Goal: Find specific page/section: Find specific page/section

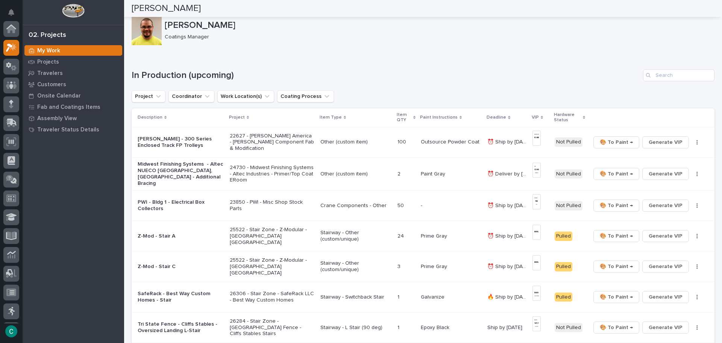
scroll to position [19, 0]
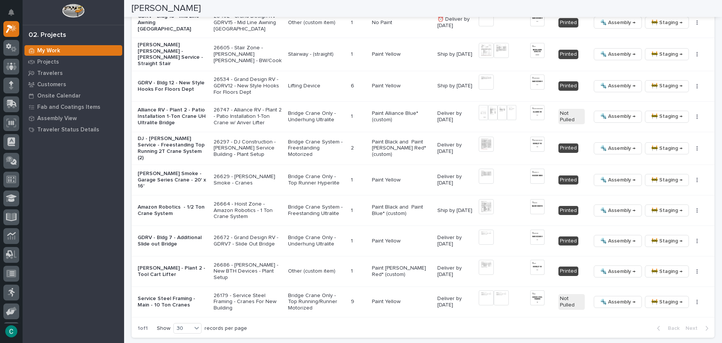
click at [299, 173] on p "Bridge Crane Only - Top Runner Hyperlite" at bounding box center [316, 179] width 57 height 13
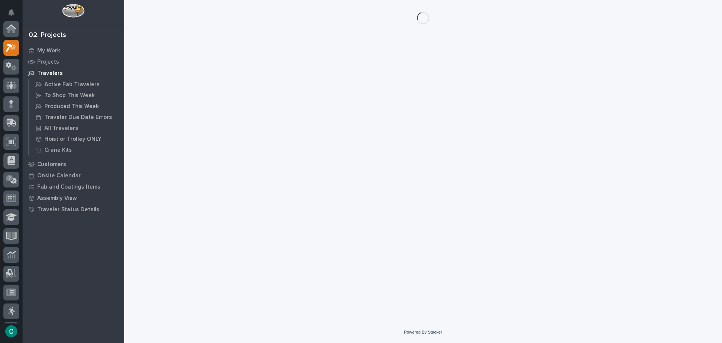
scroll to position [19, 0]
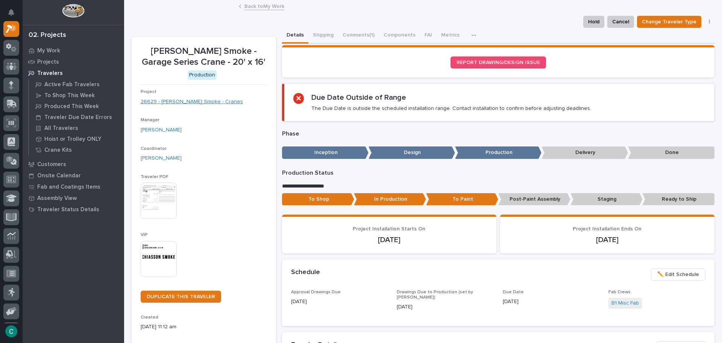
click at [182, 102] on link "26629 - [PERSON_NAME] Smoke - Cranes" at bounding box center [192, 102] width 102 height 8
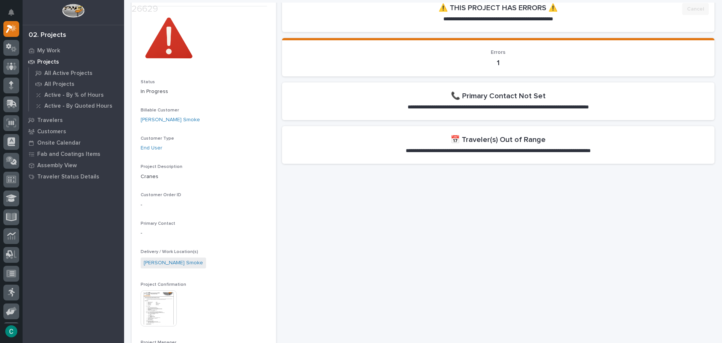
scroll to position [113, 0]
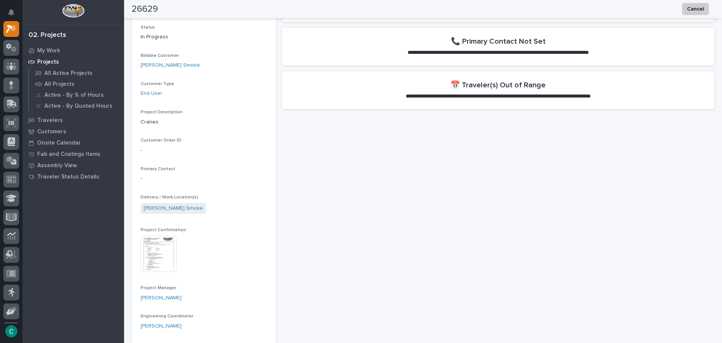
click at [163, 255] on img at bounding box center [159, 253] width 36 height 36
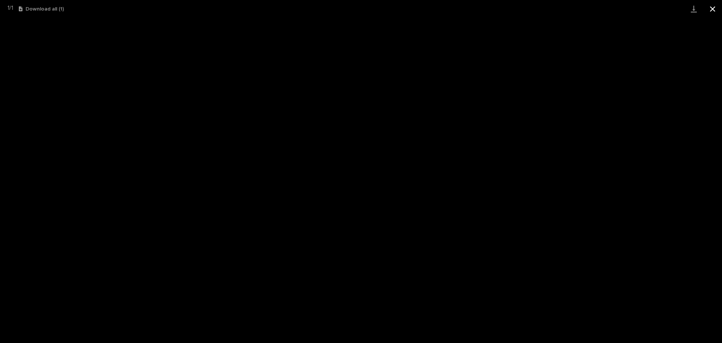
click at [715, 7] on button "Close gallery" at bounding box center [712, 9] width 19 height 18
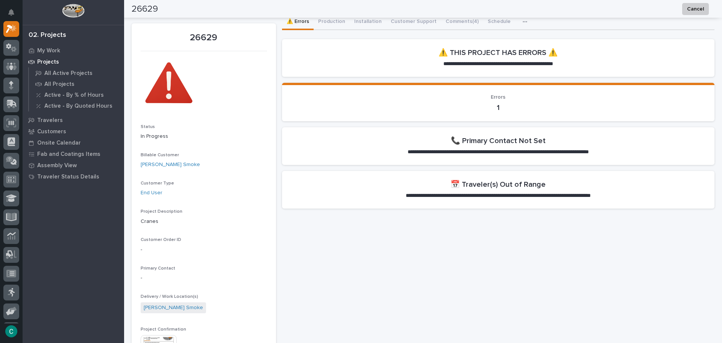
scroll to position [0, 0]
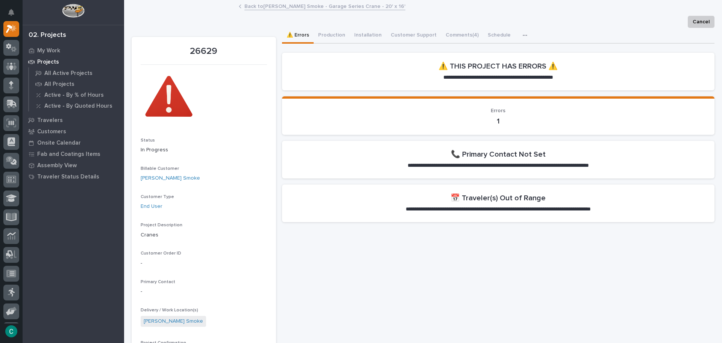
click at [255, 11] on div "Back to [PERSON_NAME] Smoke - Garage Series Crane - 20' x 16'" at bounding box center [423, 7] width 376 height 11
click at [256, 10] on link "Back to [PERSON_NAME] Smoke - Garage Series Crane - 20' x 16'" at bounding box center [324, 6] width 161 height 9
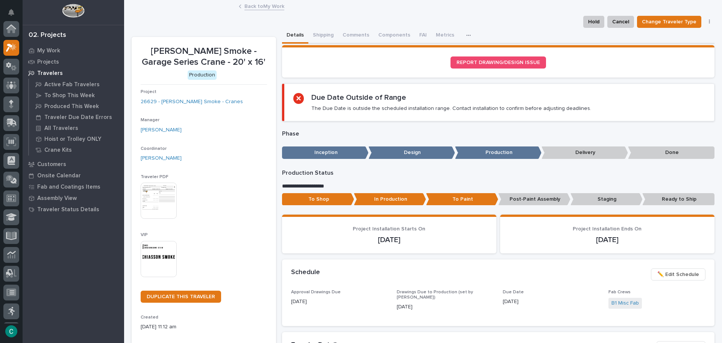
scroll to position [19, 0]
click at [309, 30] on button "Shipping" at bounding box center [323, 36] width 30 height 16
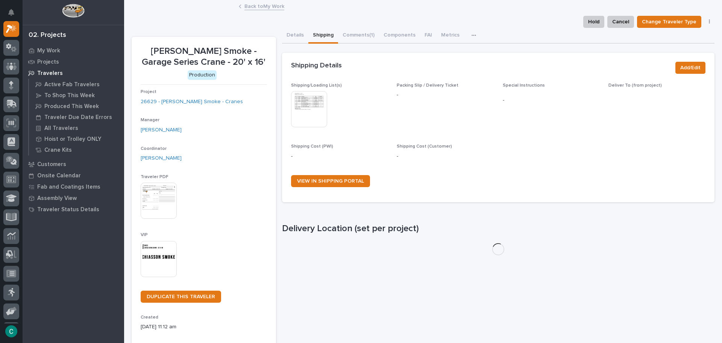
click at [319, 102] on img at bounding box center [309, 109] width 36 height 36
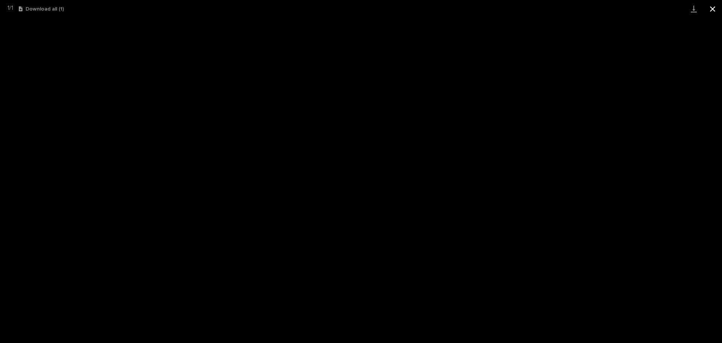
click at [716, 8] on button "Close gallery" at bounding box center [712, 9] width 19 height 18
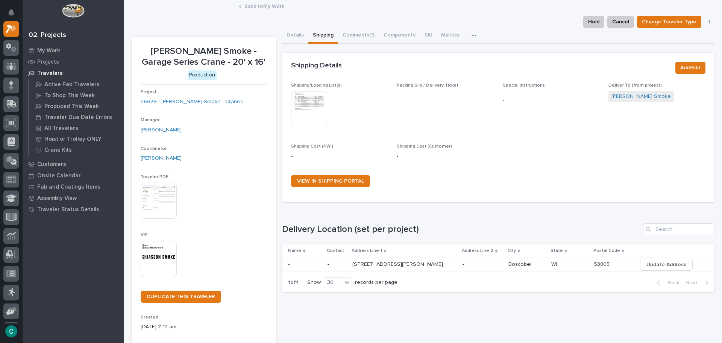
click at [272, 7] on link "Back to My Work" at bounding box center [264, 6] width 40 height 9
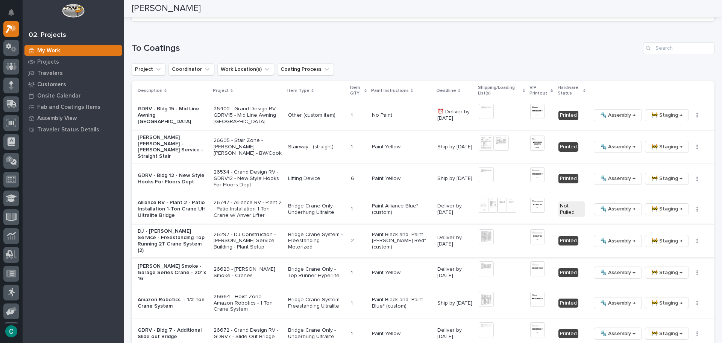
scroll to position [752, 0]
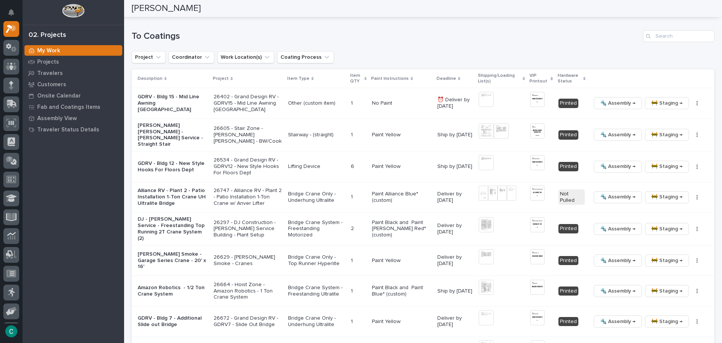
click at [387, 257] on p "Paint Yellow" at bounding box center [401, 260] width 59 height 6
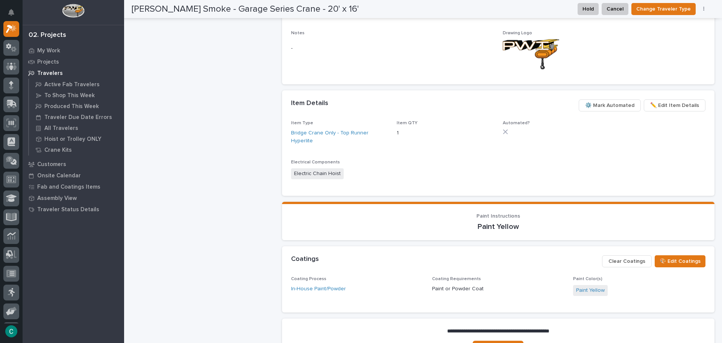
scroll to position [329, 0]
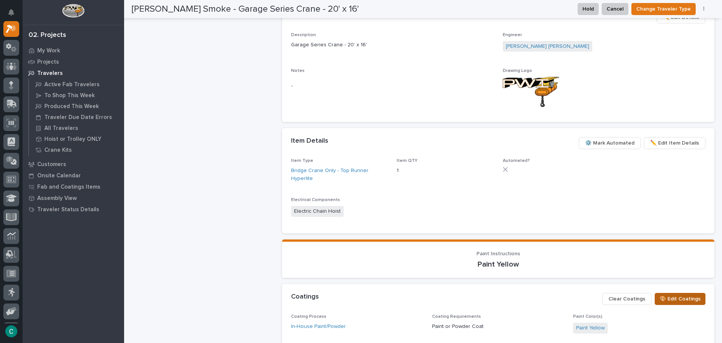
click at [680, 294] on span "🎨 Edit Coatings" at bounding box center [680, 298] width 41 height 9
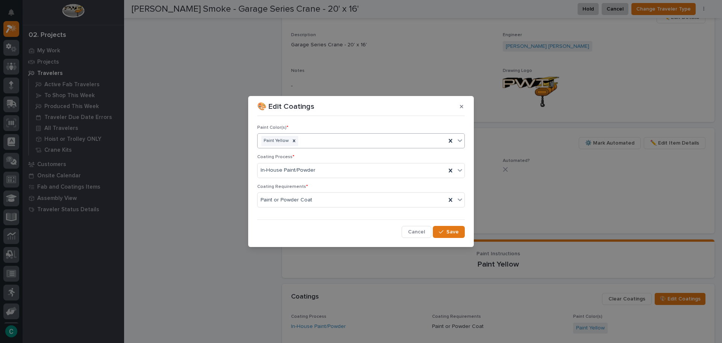
click at [384, 142] on div "Paint Yellow" at bounding box center [352, 140] width 188 height 13
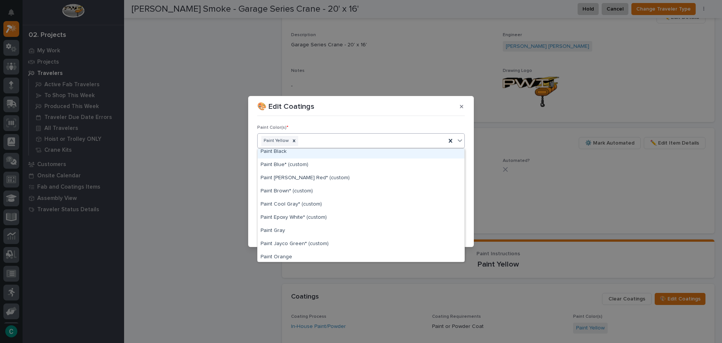
scroll to position [113, 0]
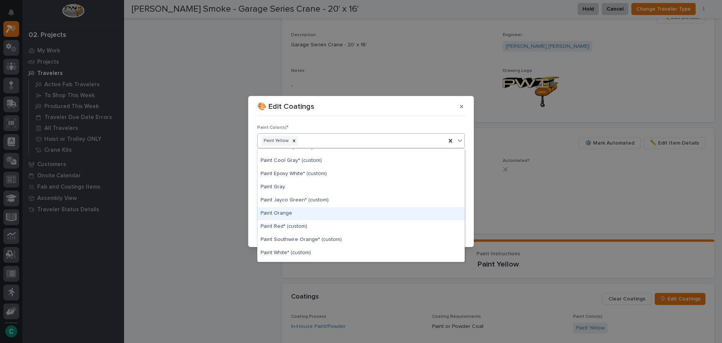
click at [653, 183] on div "🎨 Edit Coatings Paint Color(s) * option Paint Orange focused, 14 of 23. 22 resu…" at bounding box center [361, 171] width 722 height 343
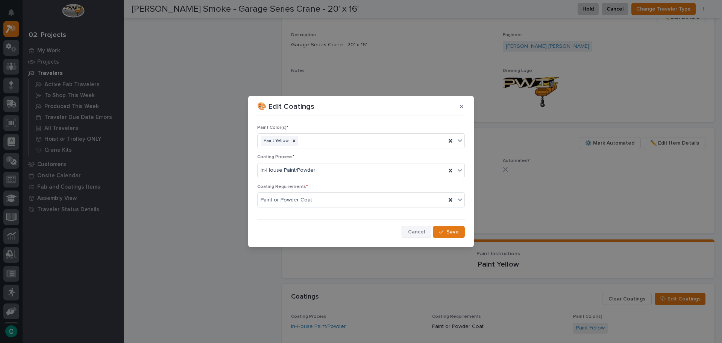
click at [426, 230] on button "Cancel" at bounding box center [417, 232] width 30 height 12
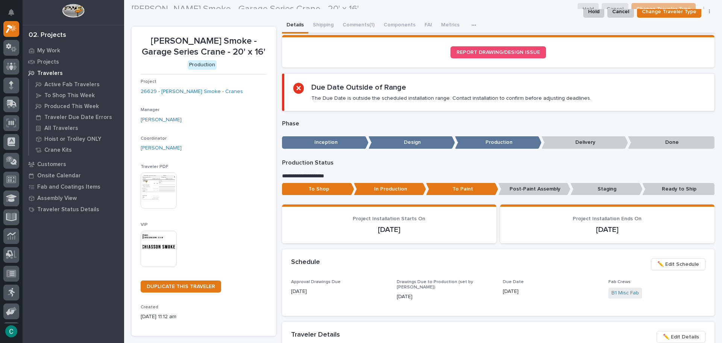
scroll to position [0, 0]
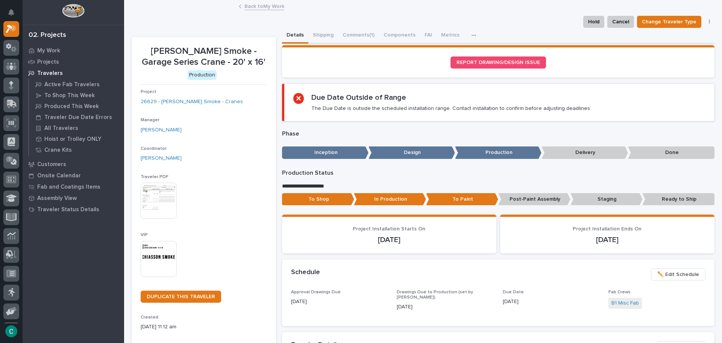
click at [166, 210] on img at bounding box center [159, 200] width 36 height 36
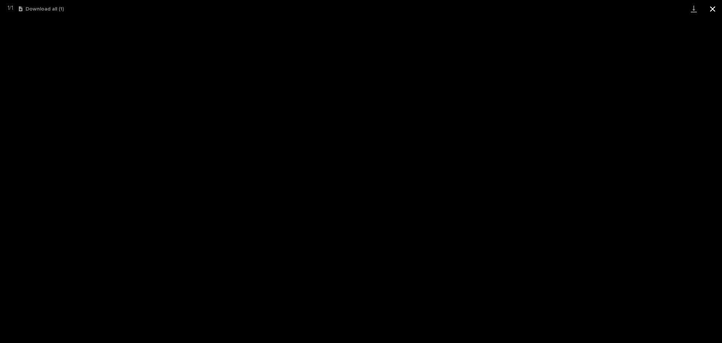
click at [716, 10] on button "Close gallery" at bounding box center [712, 9] width 19 height 18
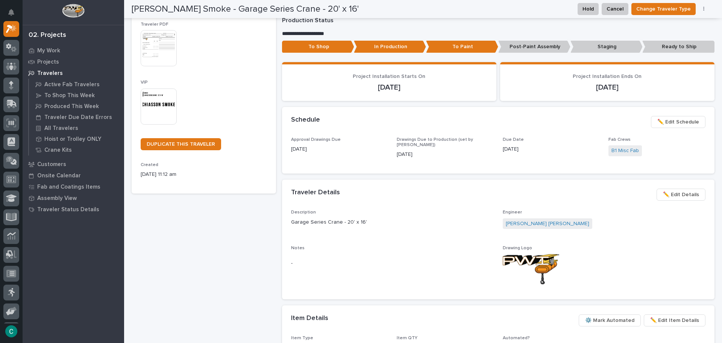
scroll to position [29, 0]
